Goal: Information Seeking & Learning: Understand process/instructions

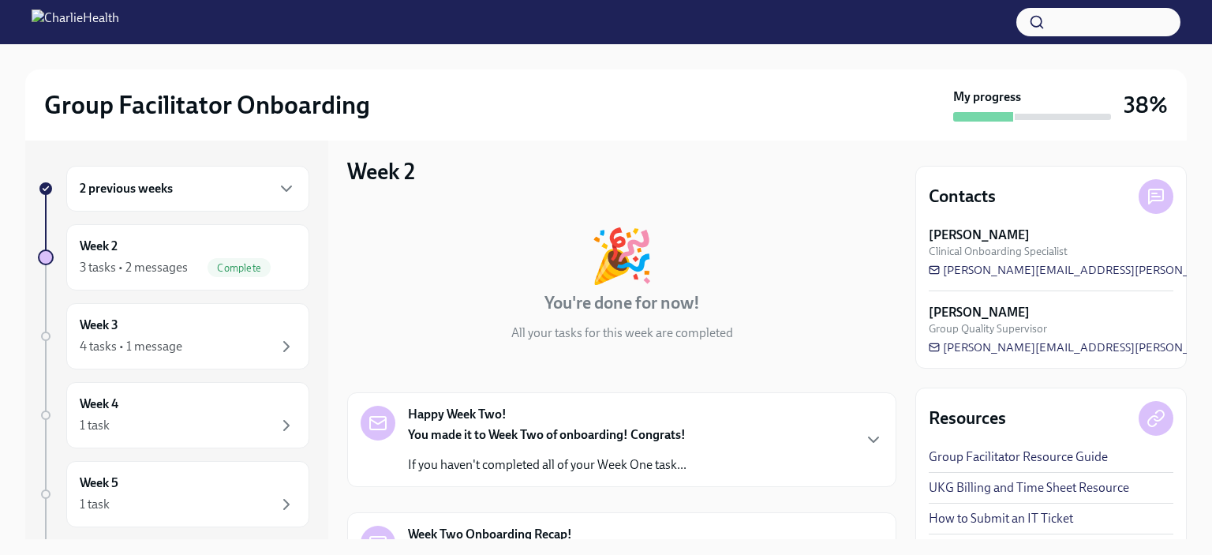
scroll to position [7, 0]
click at [193, 333] on div "Week 3 4 tasks • 1 message" at bounding box center [188, 335] width 216 height 39
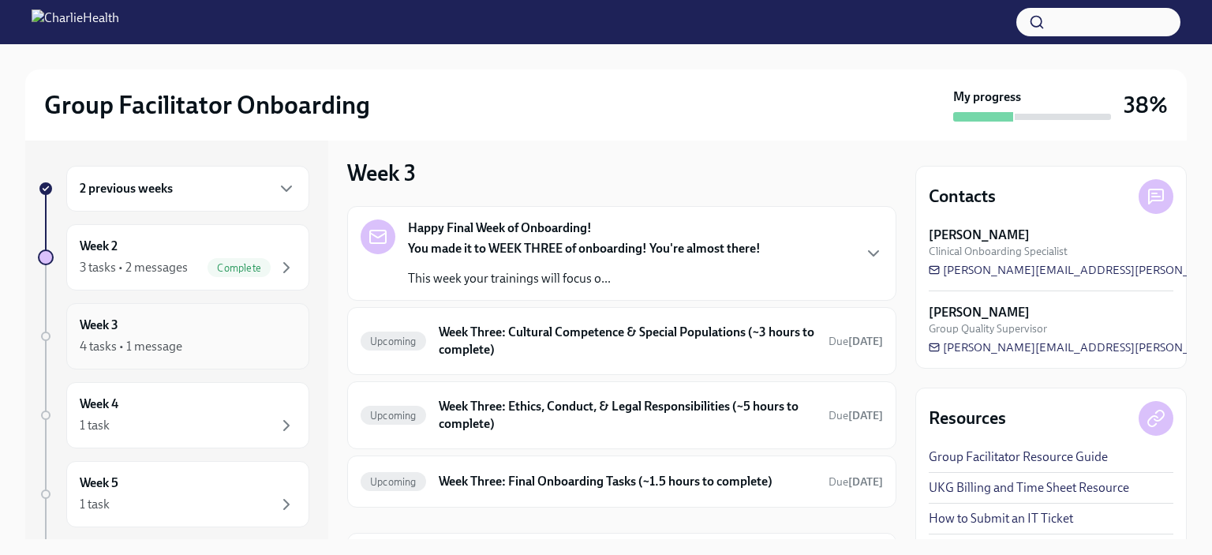
click at [472, 341] on h6 "Week Three: Cultural Competence & Special Populations (~3 hours to complete)" at bounding box center [627, 340] width 377 height 35
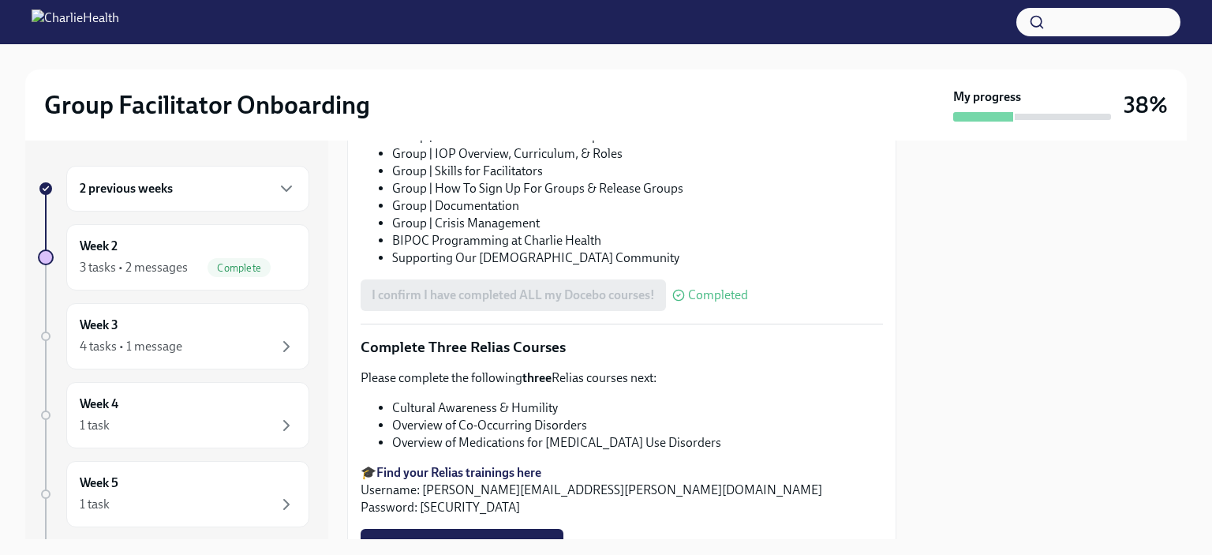
scroll to position [1055, 0]
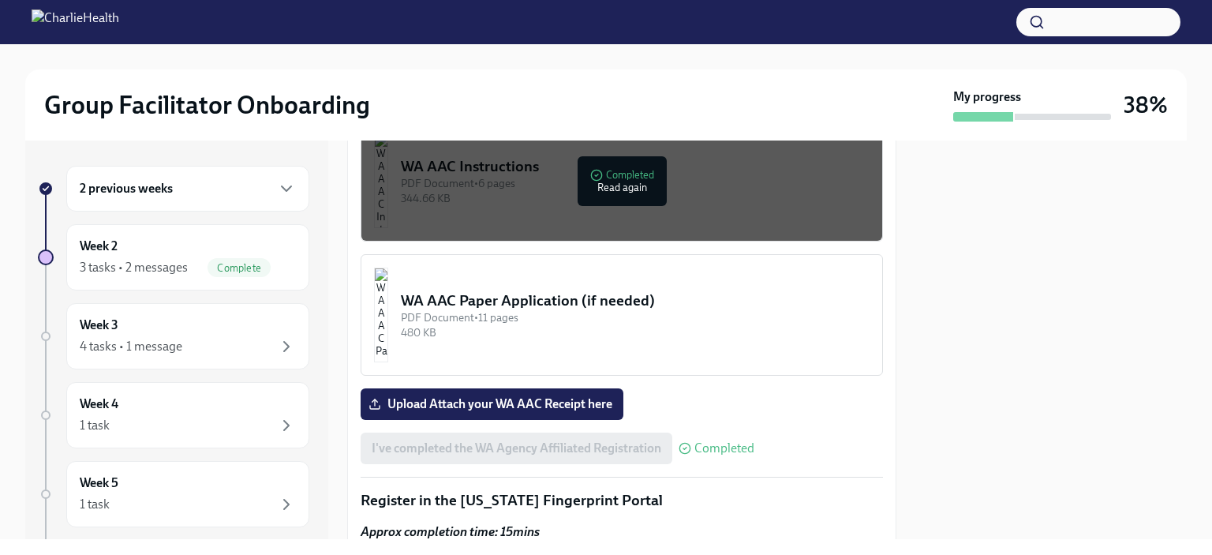
scroll to position [1460, 0]
click at [188, 342] on div "4 tasks • 1 message" at bounding box center [188, 346] width 216 height 19
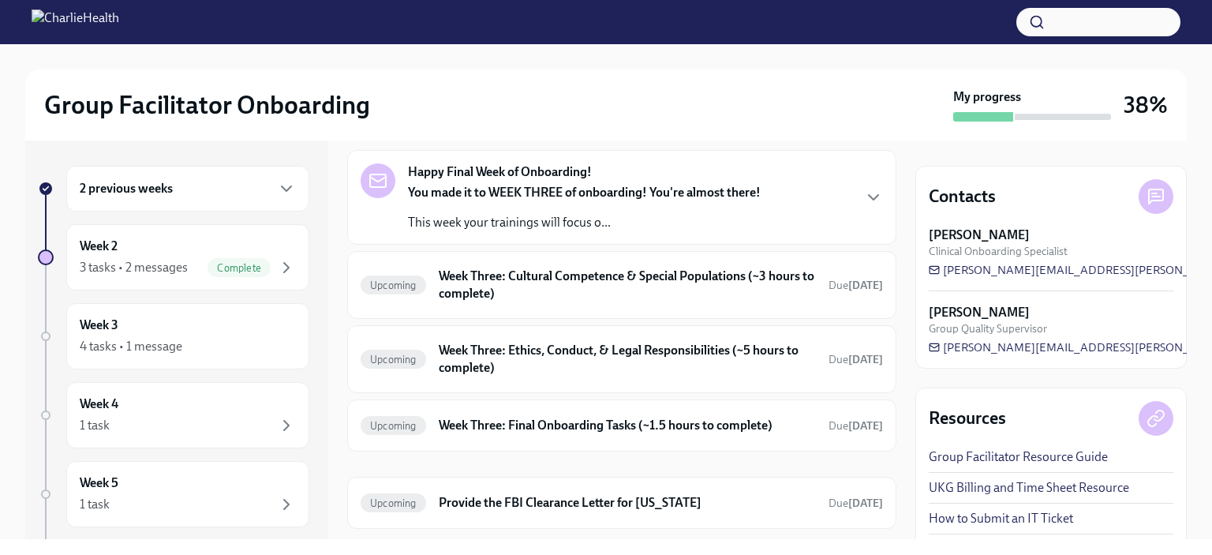
scroll to position [67, 0]
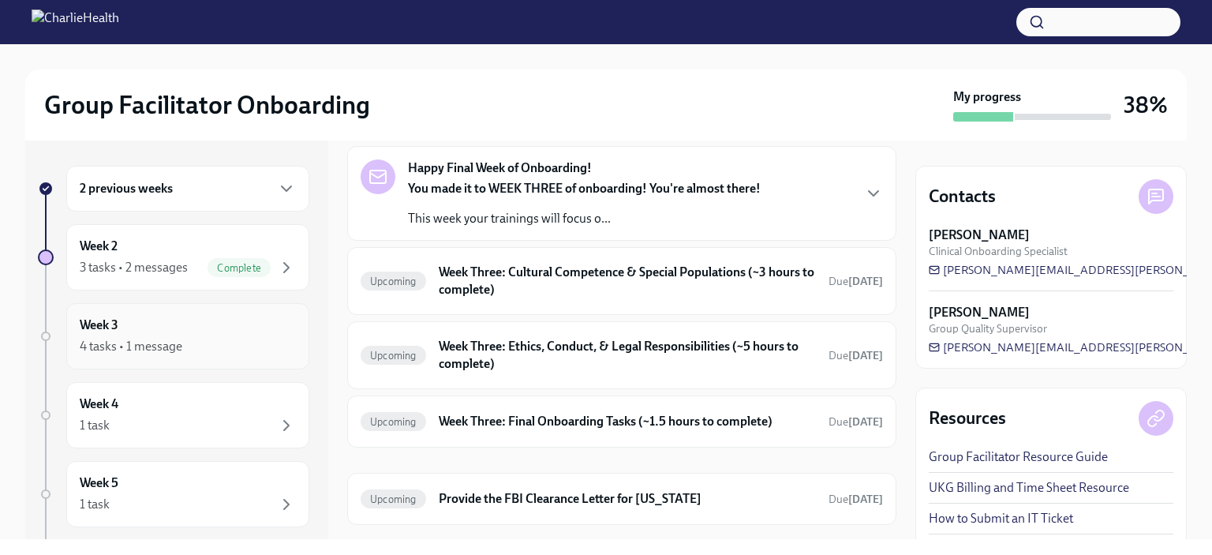
click at [204, 355] on div "Week 3 4 tasks • 1 message" at bounding box center [187, 336] width 243 height 66
click at [707, 294] on h6 "Week Three: Cultural Competence & Special Populations (~3 hours to complete)" at bounding box center [627, 281] width 377 height 35
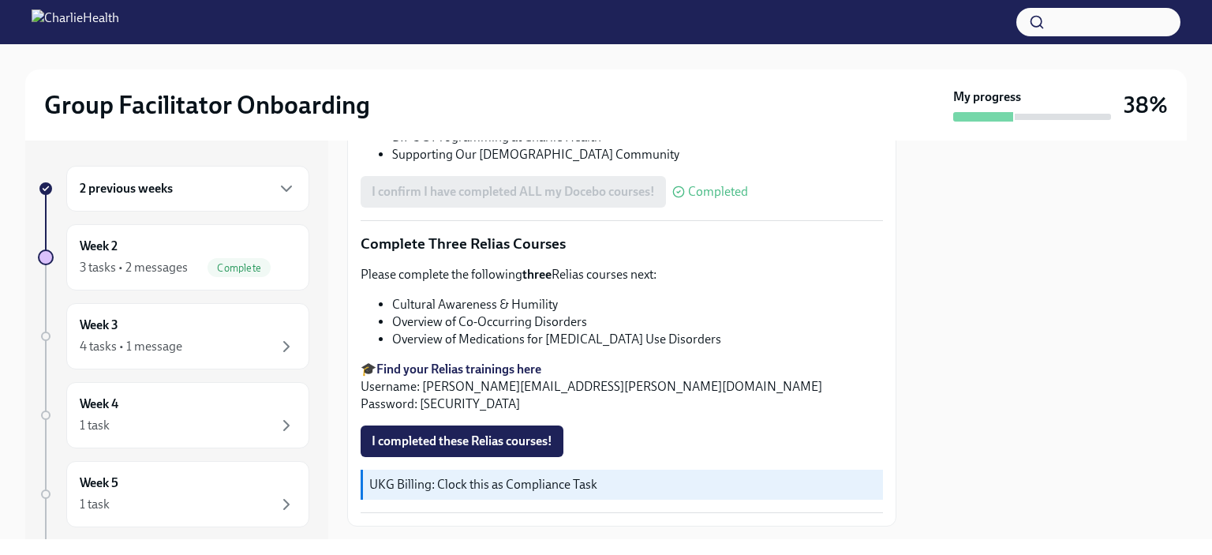
scroll to position [1176, 0]
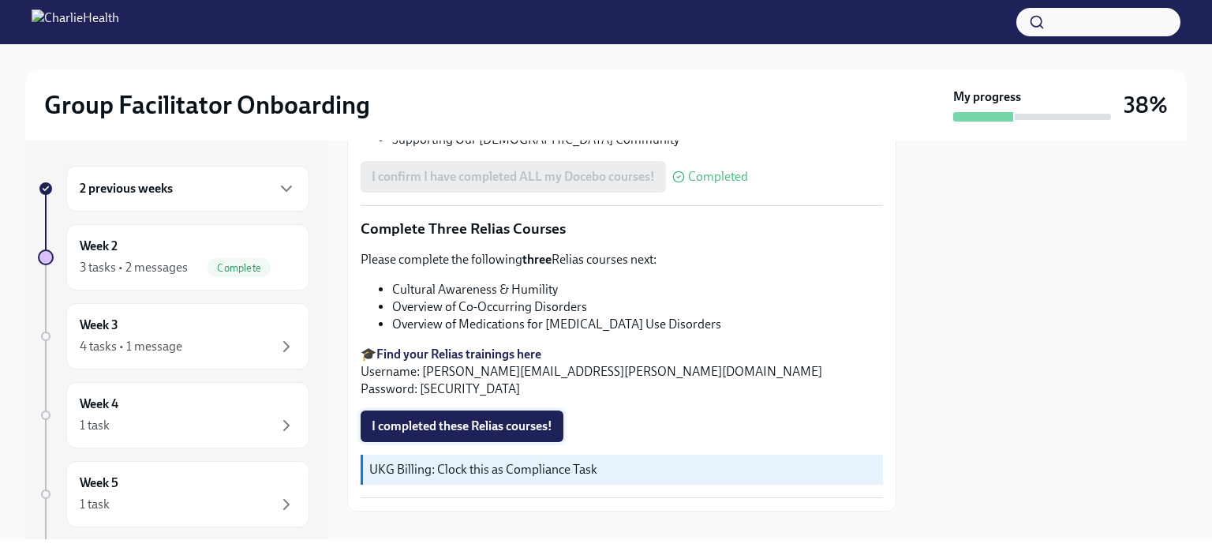
click at [540, 418] on span "I completed these Relias courses!" at bounding box center [462, 426] width 181 height 16
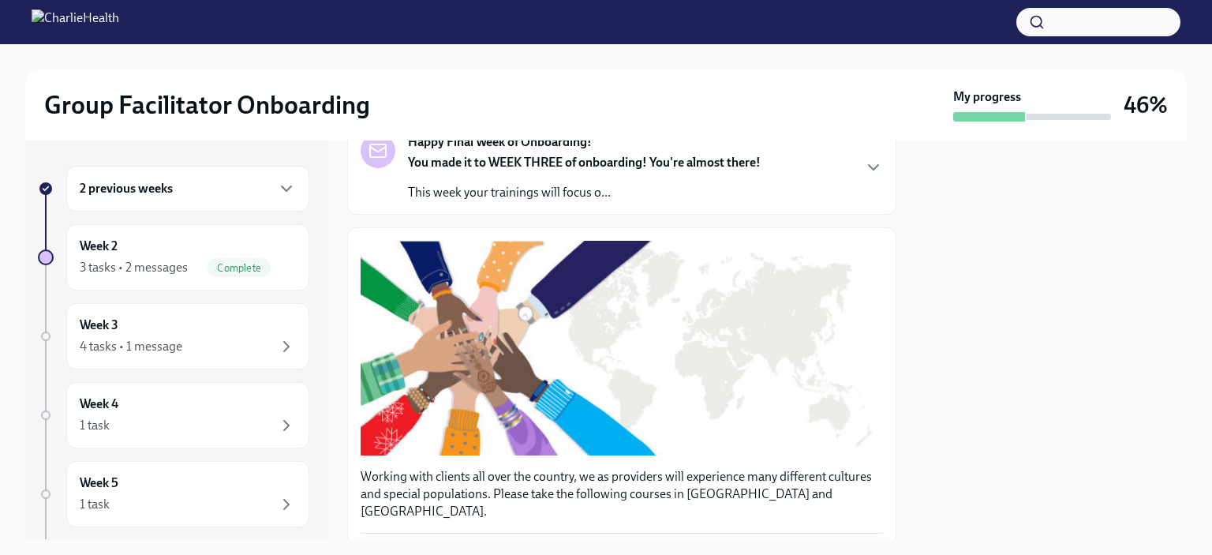
scroll to position [137, 0]
click at [230, 413] on div "Week 4 1 task" at bounding box center [188, 414] width 216 height 39
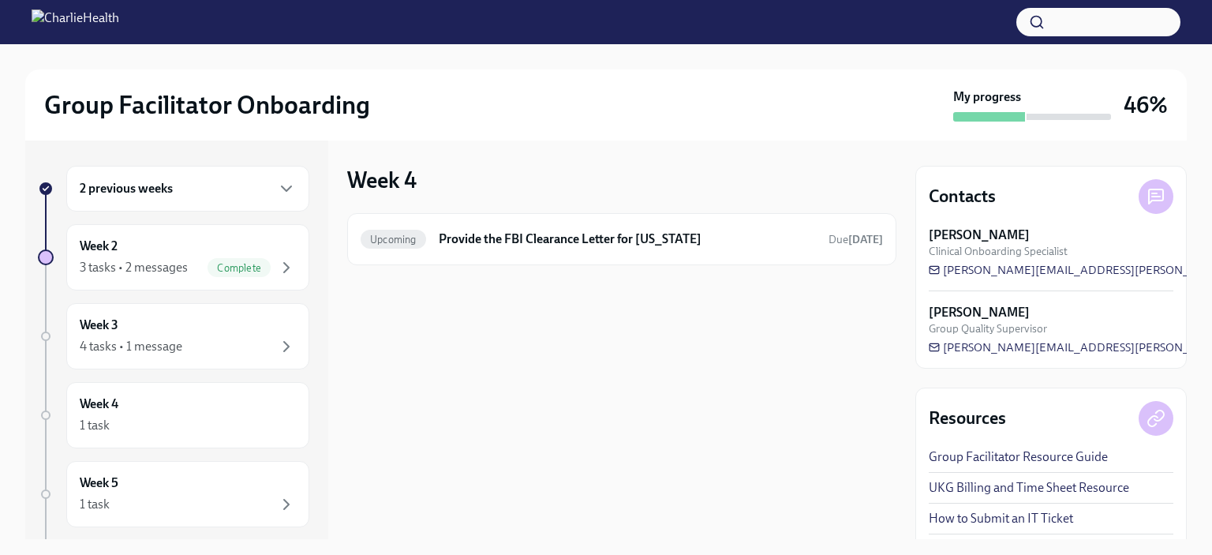
click at [226, 338] on div "4 tasks • 1 message" at bounding box center [188, 346] width 216 height 19
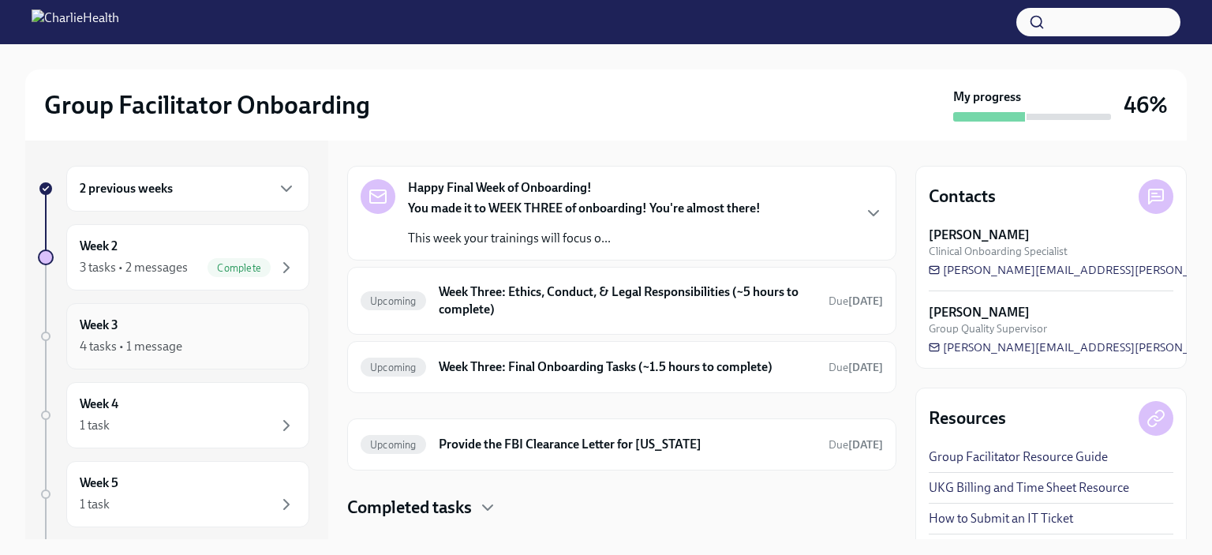
scroll to position [73, 0]
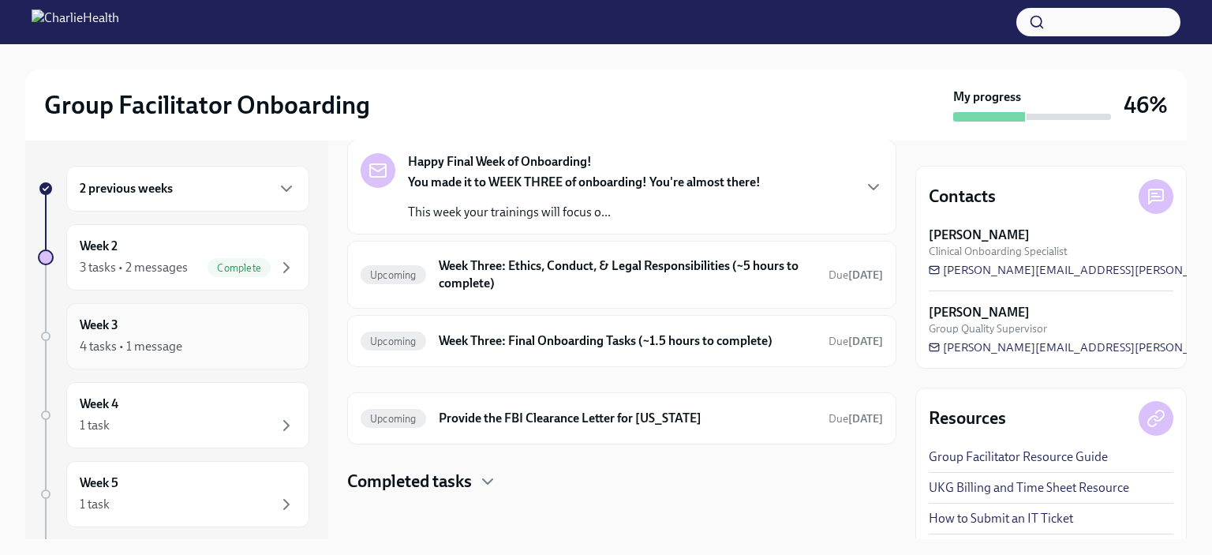
click at [706, 344] on h6 "Week Three: Final Onboarding Tasks (~1.5 hours to complete)" at bounding box center [627, 340] width 377 height 17
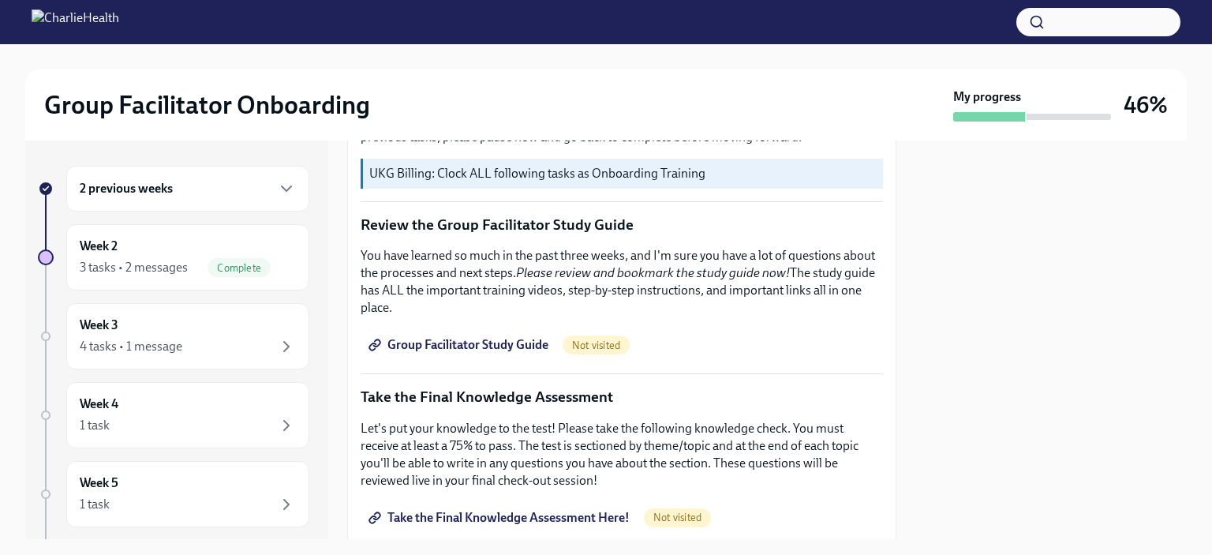
scroll to position [628, 0]
click at [173, 345] on div "4 tasks • 1 message" at bounding box center [131, 346] width 103 height 17
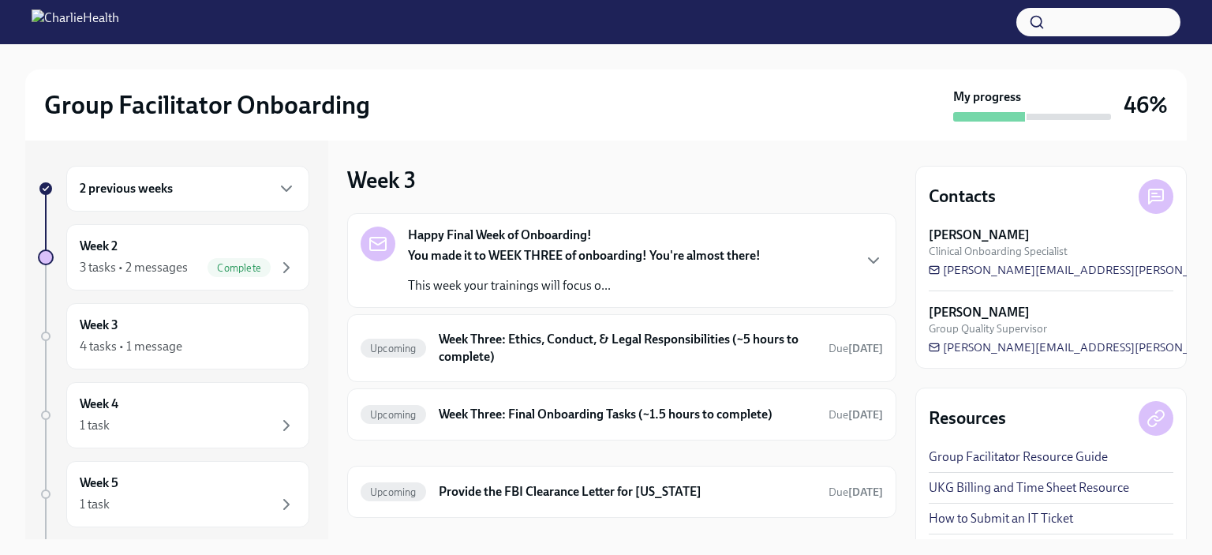
click at [606, 345] on h6 "Week Three: Ethics, Conduct, & Legal Responsibilities (~5 hours to complete)" at bounding box center [627, 348] width 377 height 35
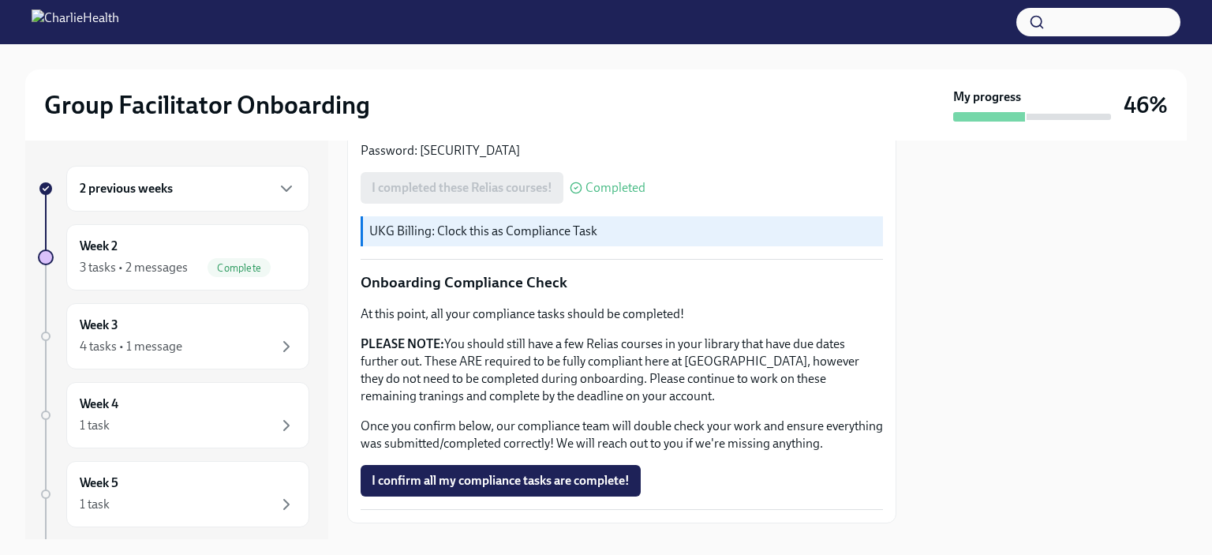
scroll to position [856, 0]
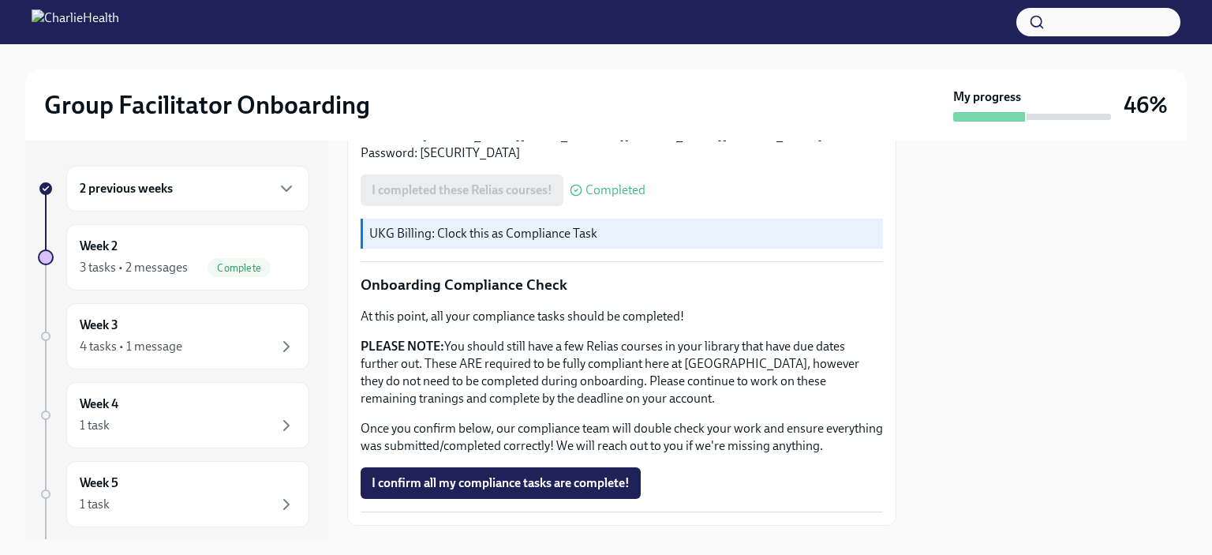
click at [178, 262] on div "3 tasks • 2 messages" at bounding box center [134, 267] width 108 height 17
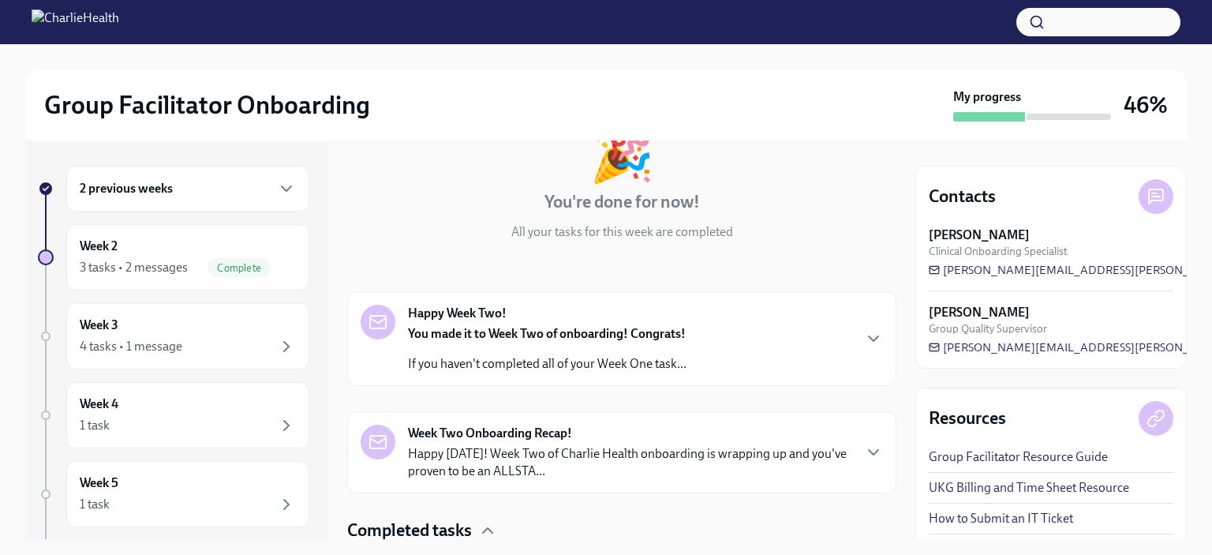
scroll to position [193, 0]
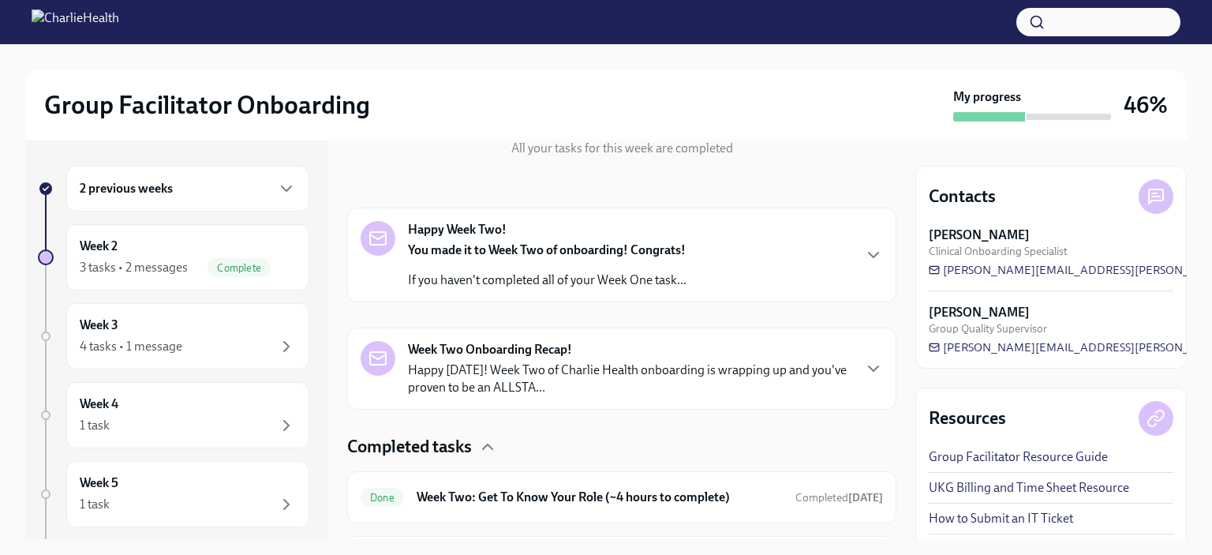
click at [686, 281] on div "Happy Week Two! You made it to Week Two of onboarding! Congrats! If you haven't…" at bounding box center [622, 255] width 522 height 68
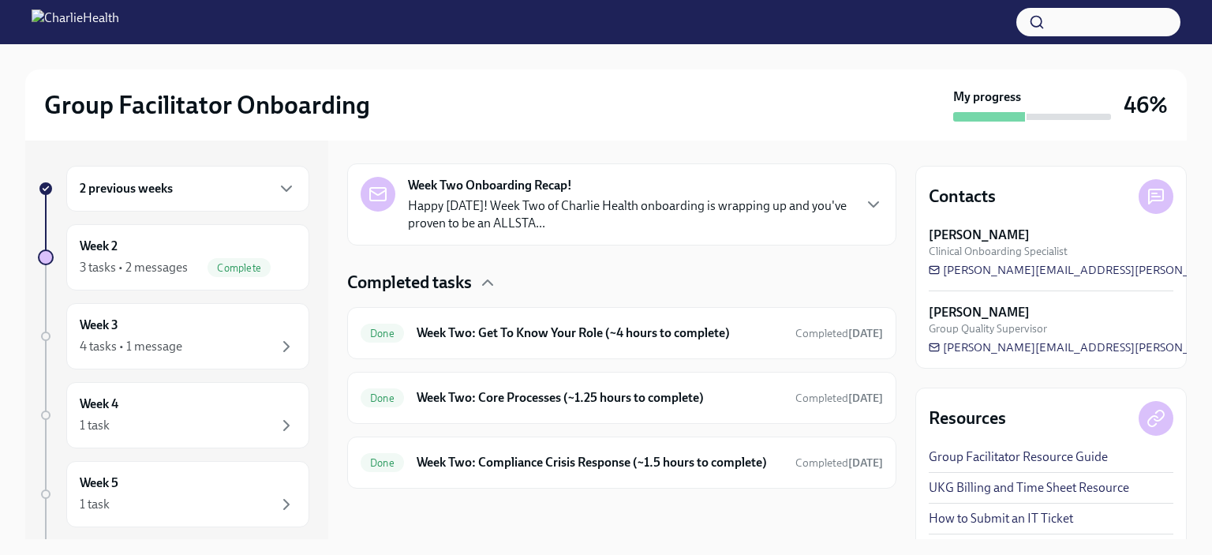
scroll to position [888, 0]
click at [741, 324] on h6 "Week Two: Get To Know Your Role (~4 hours to complete)" at bounding box center [600, 332] width 366 height 17
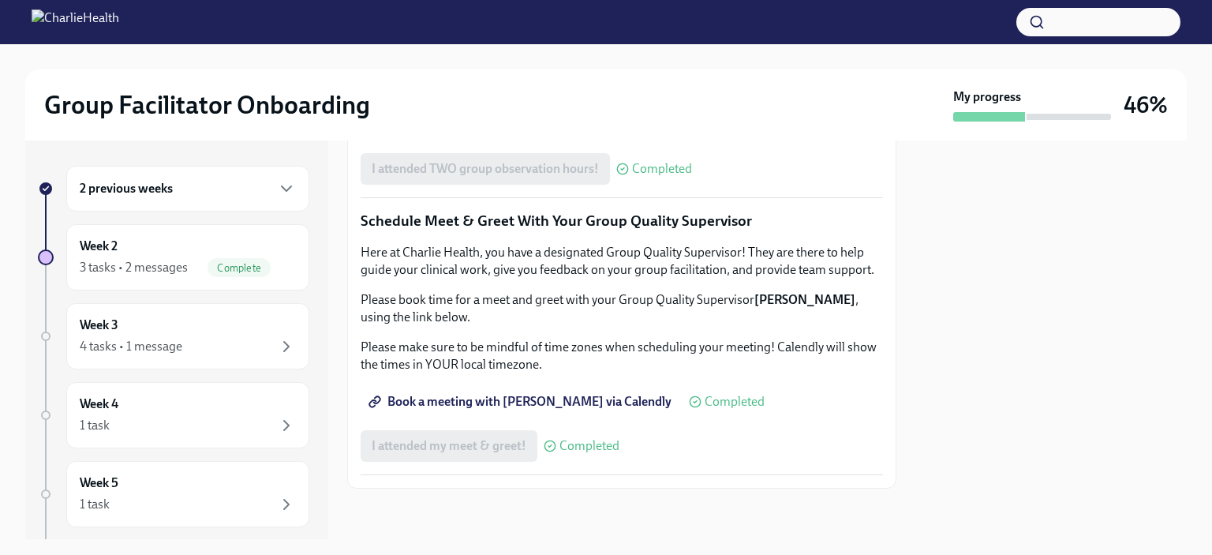
scroll to position [1548, 0]
click at [189, 342] on div "4 tasks • 1 message" at bounding box center [188, 346] width 216 height 19
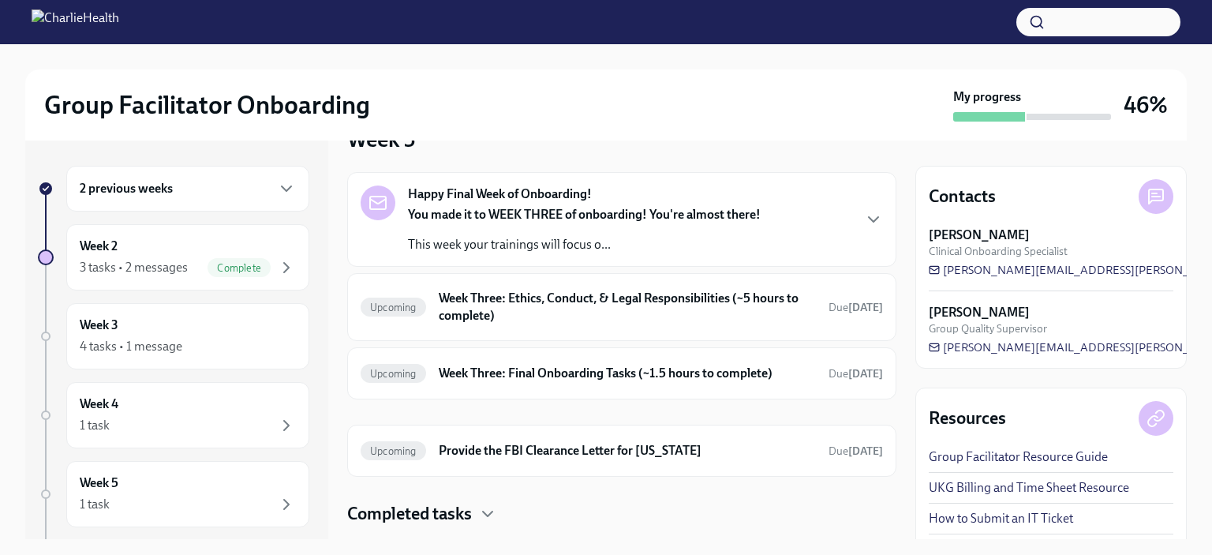
scroll to position [60, 0]
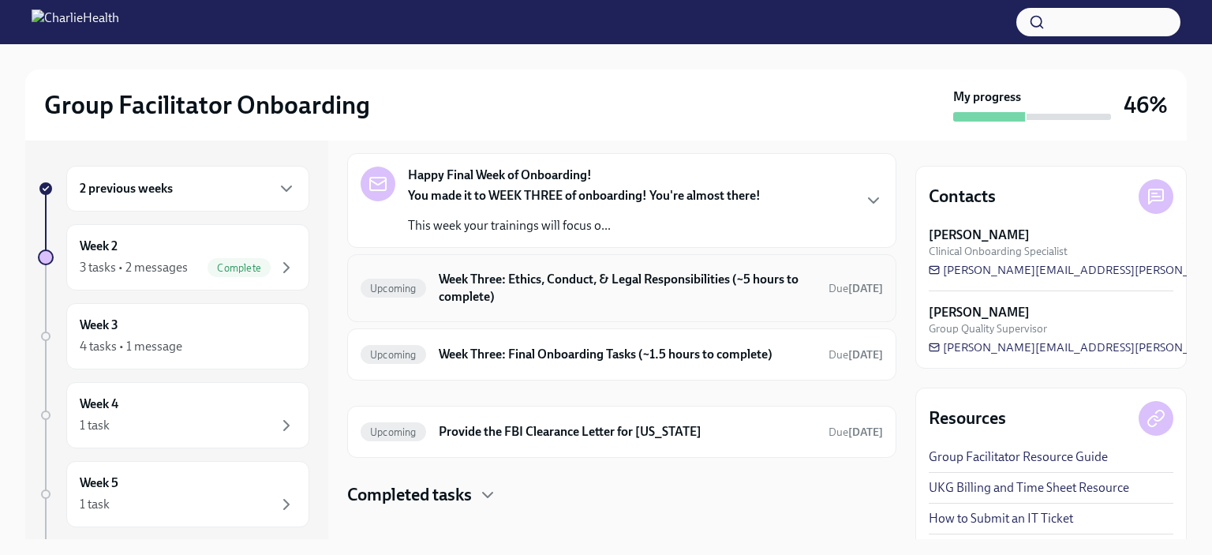
click at [619, 273] on h6 "Week Three: Ethics, Conduct, & Legal Responsibilities (~5 hours to complete)" at bounding box center [627, 288] width 377 height 35
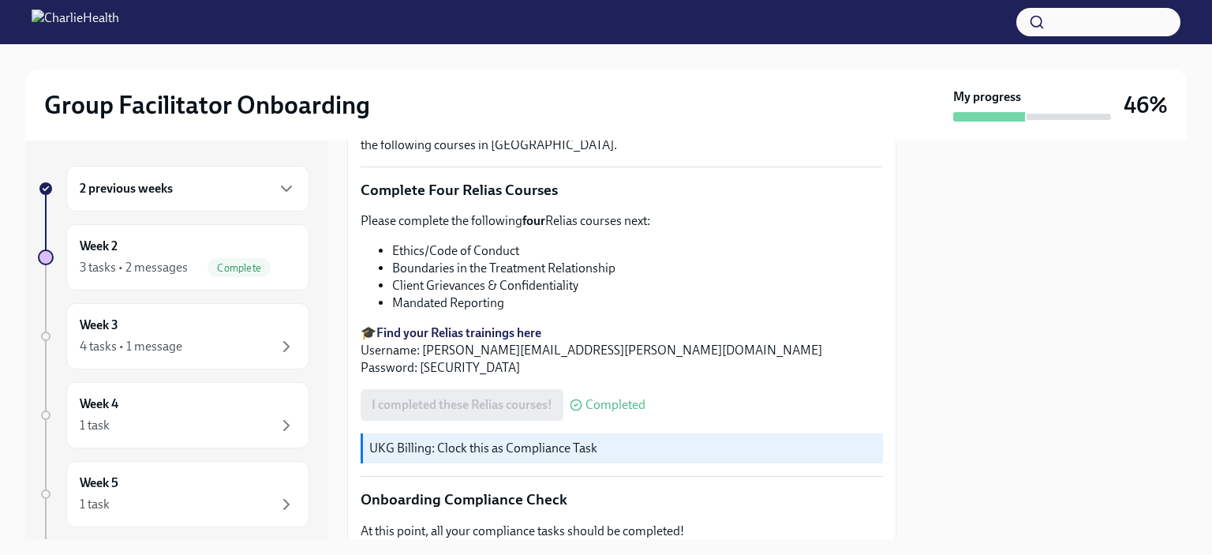
scroll to position [900, 0]
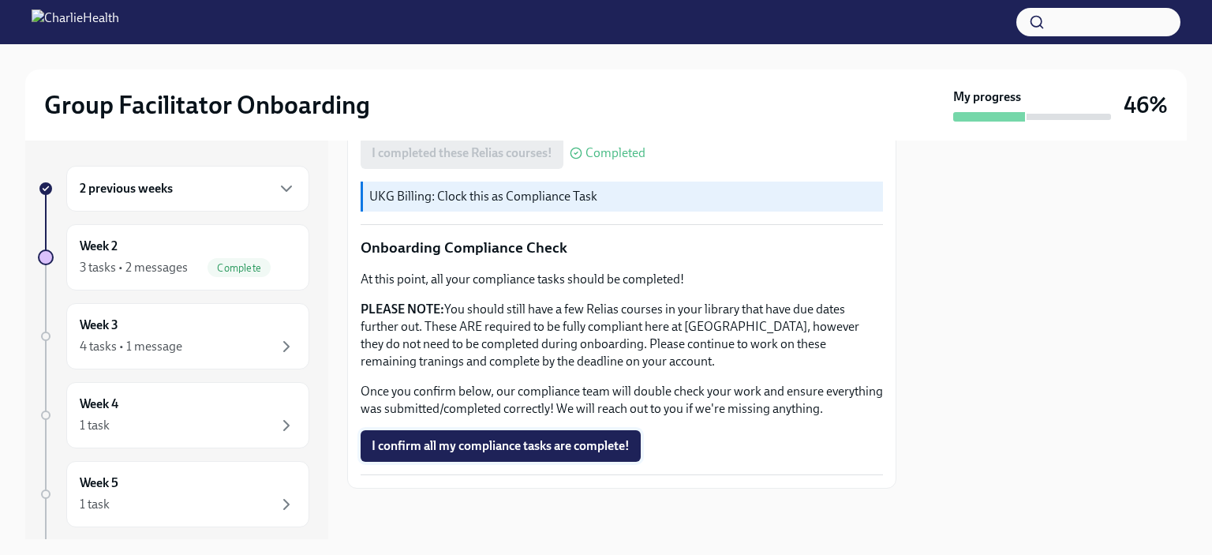
click at [574, 440] on span "I confirm all my compliance tasks are complete!" at bounding box center [501, 446] width 258 height 16
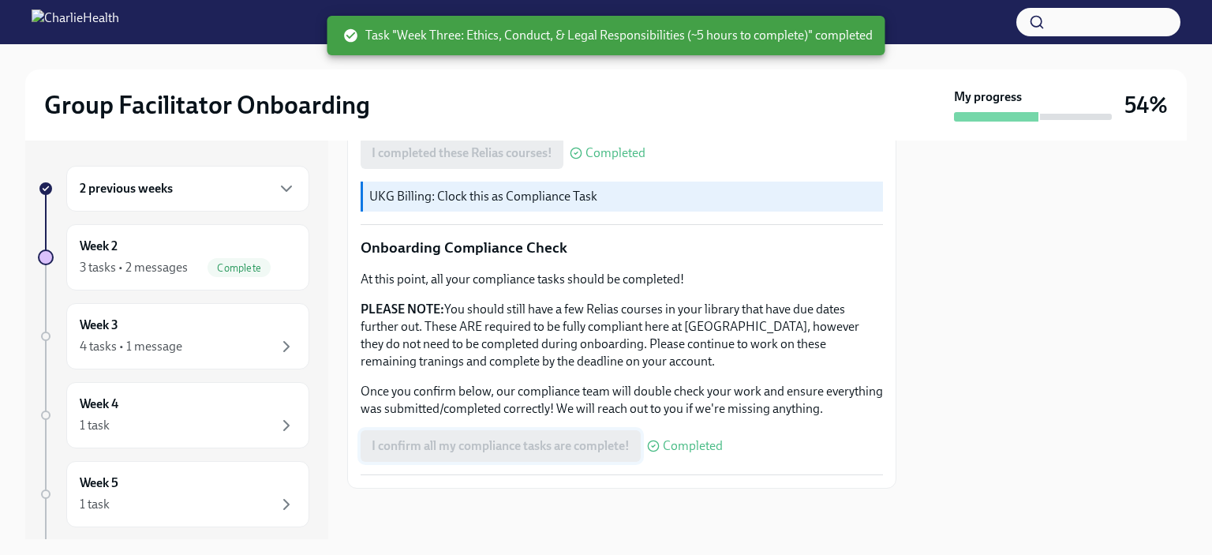
click at [222, 420] on div "1 task" at bounding box center [188, 425] width 216 height 19
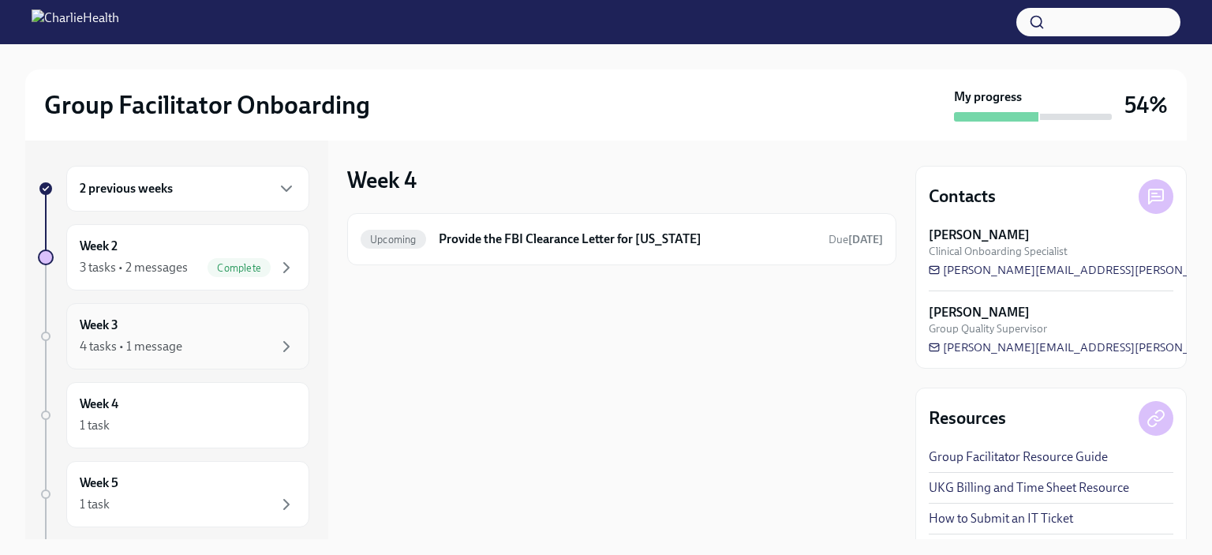
click at [205, 347] on div "4 tasks • 1 message" at bounding box center [188, 346] width 216 height 19
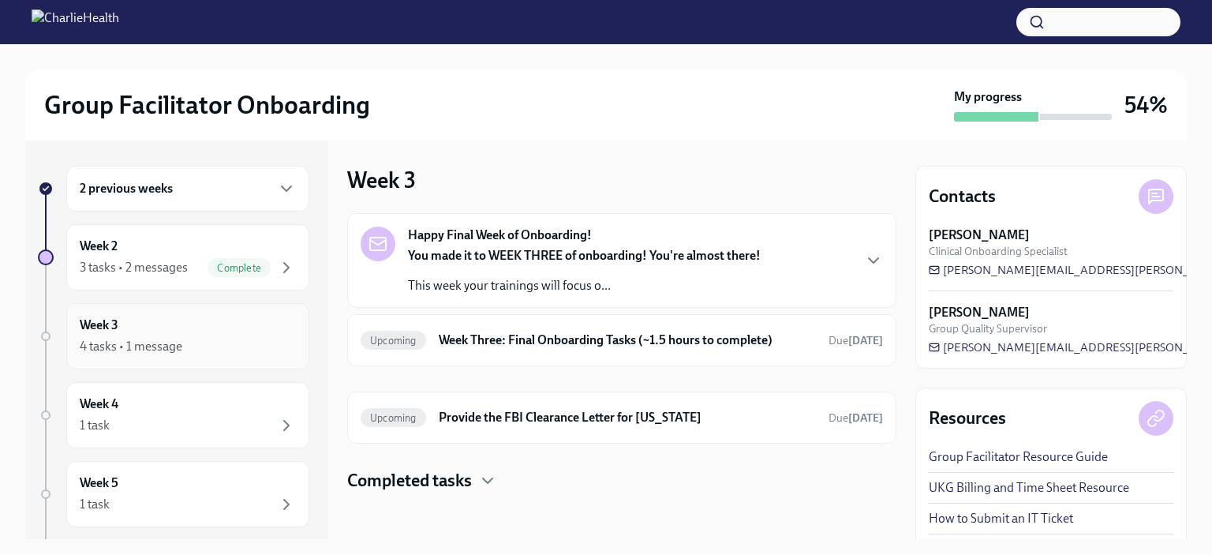
scroll to position [2, 0]
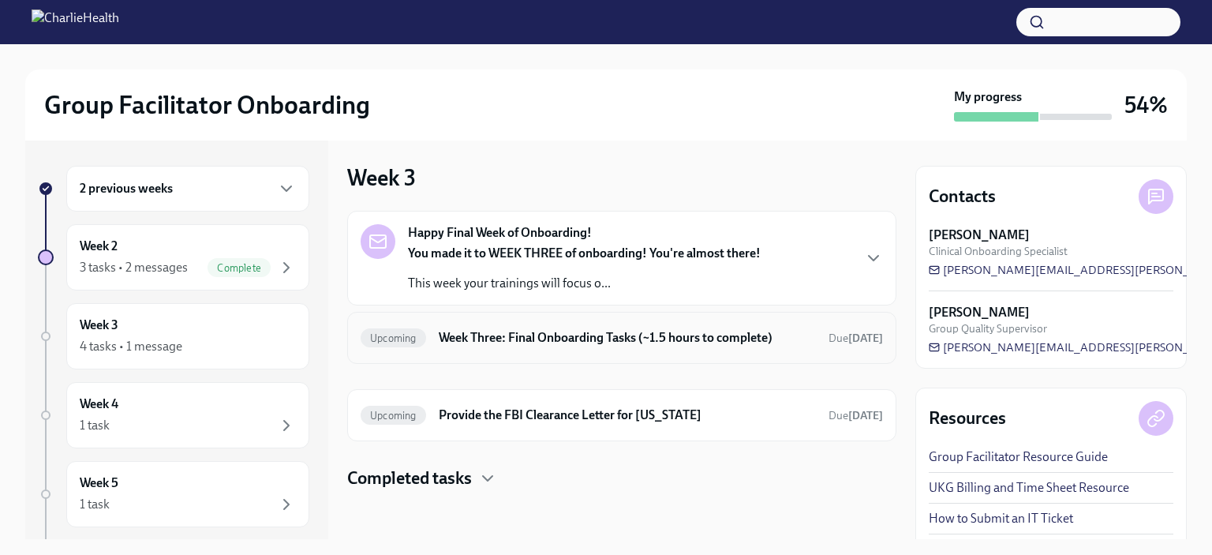
click at [635, 329] on h6 "Week Three: Final Onboarding Tasks (~1.5 hours to complete)" at bounding box center [627, 337] width 377 height 17
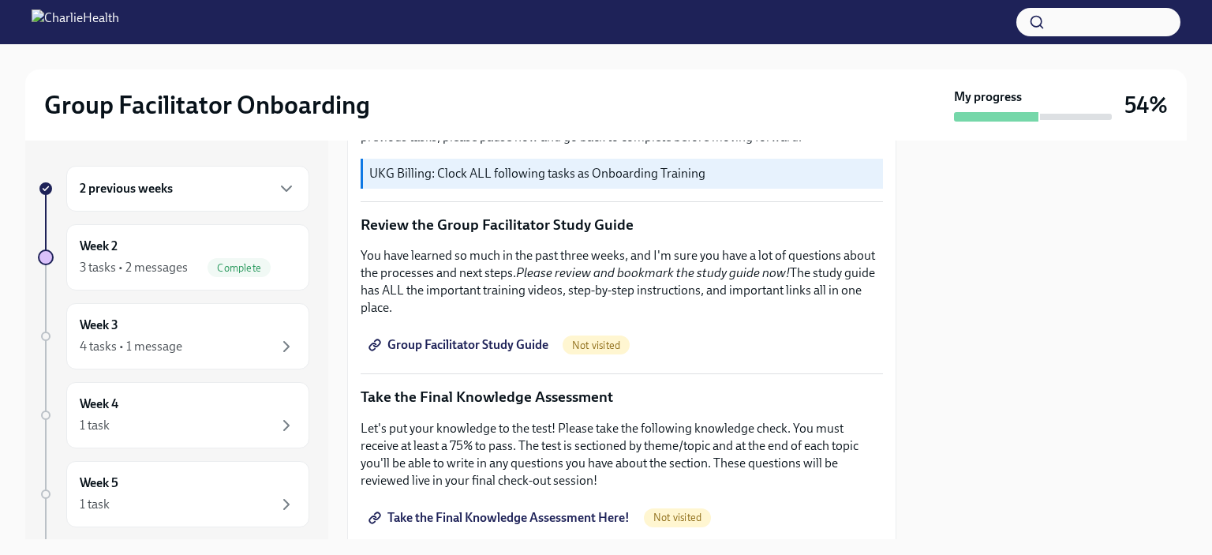
scroll to position [617, 0]
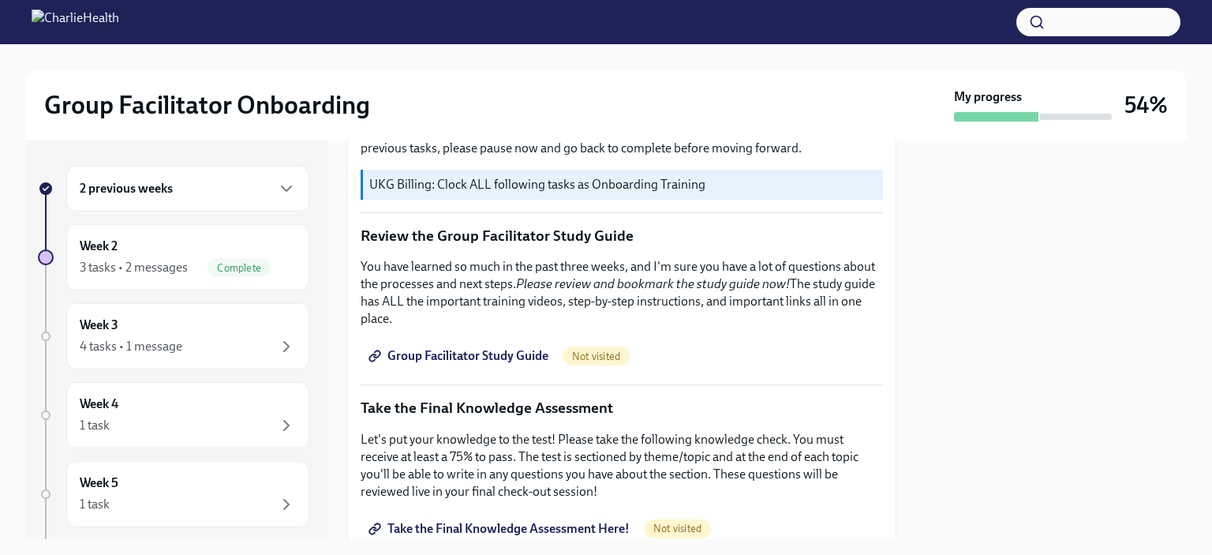
click at [508, 348] on span "Group Facilitator Study Guide" at bounding box center [460, 356] width 177 height 16
click at [497, 350] on span "Group Facilitator Study Guide" at bounding box center [460, 354] width 177 height 16
